Goal: Go to known website: Go to known website

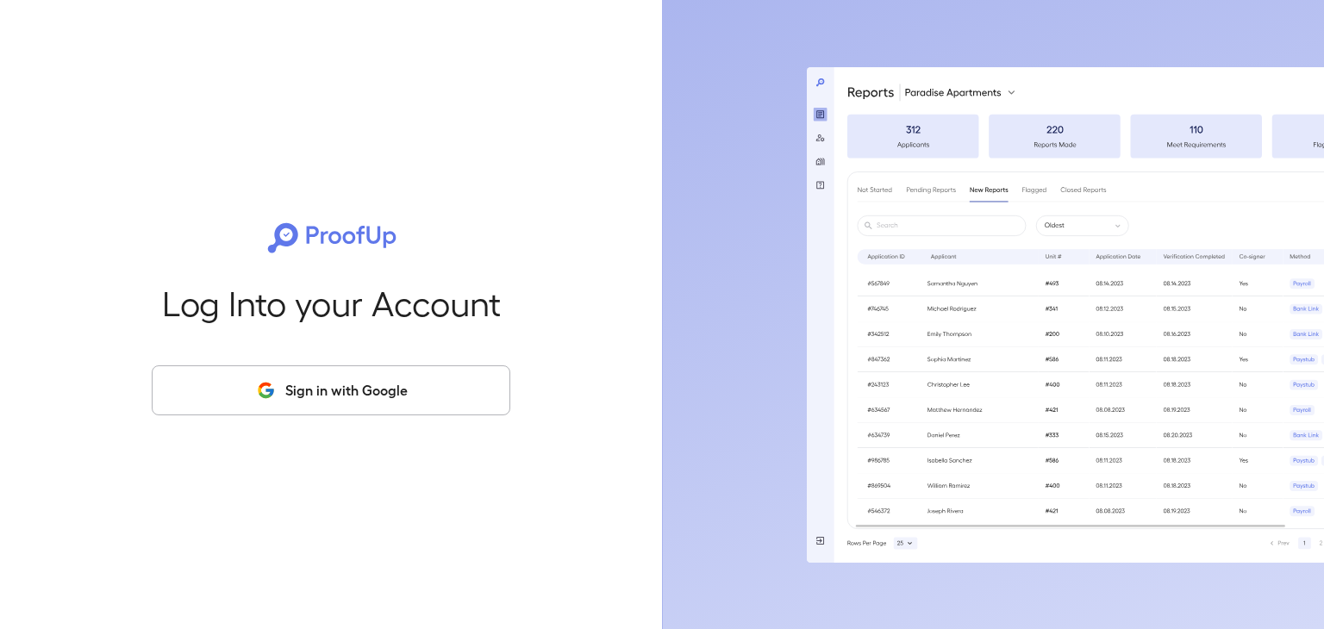
click at [424, 449] on div "Log Into your Account Sign in with Google" at bounding box center [331, 314] width 607 height 629
click at [385, 368] on button "Sign in with Google" at bounding box center [331, 391] width 359 height 50
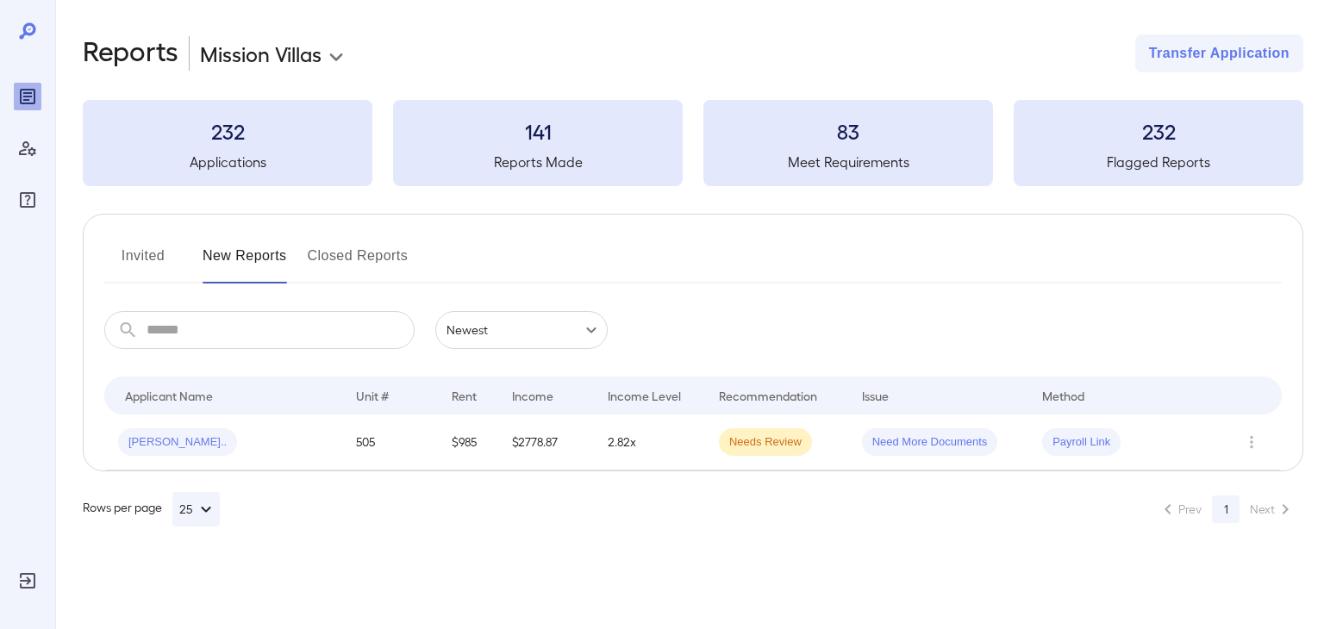
click at [304, 59] on body "**********" at bounding box center [662, 314] width 1324 height 629
